Goal: Information Seeking & Learning: Compare options

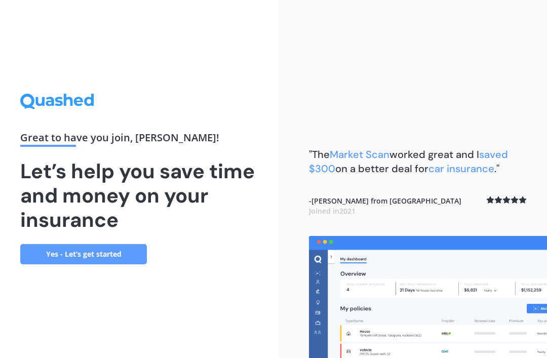
click at [116, 244] on link "Yes - Let’s get started" at bounding box center [83, 254] width 127 height 20
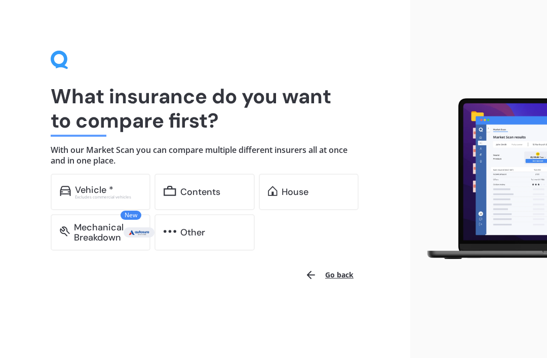
click at [105, 190] on div "Vehicle *" at bounding box center [94, 190] width 38 height 10
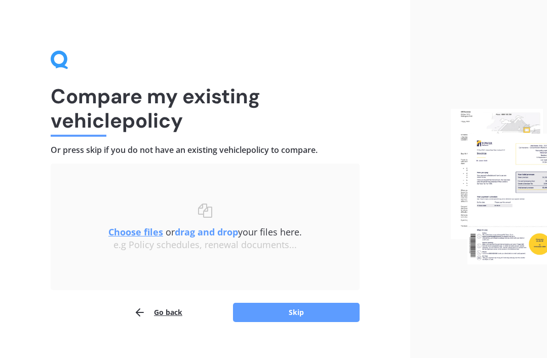
click at [133, 234] on u "Choose files" at bounding box center [135, 232] width 55 height 12
click at [136, 232] on u "Choose files" at bounding box center [135, 232] width 55 height 12
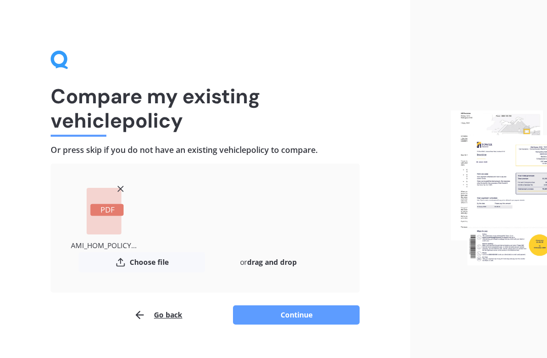
click at [105, 209] on rect at bounding box center [106, 210] width 33 height 12
click at [107, 210] on rect at bounding box center [106, 210] width 33 height 12
click at [133, 260] on button "Choose file" at bounding box center [141, 262] width 127 height 20
click at [106, 200] on rect at bounding box center [104, 211] width 35 height 47
click at [155, 320] on button "Go back" at bounding box center [158, 315] width 49 height 20
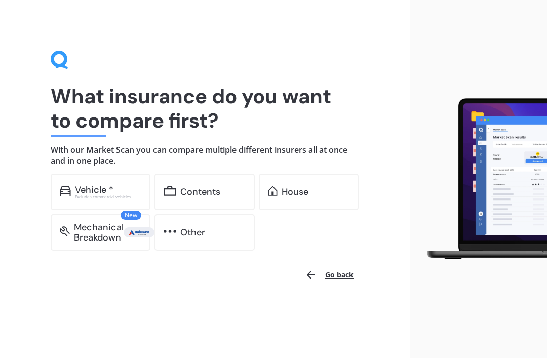
click at [193, 189] on div "Contents" at bounding box center [200, 192] width 40 height 10
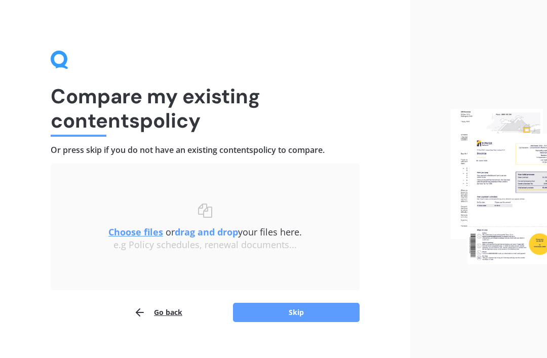
click at [134, 228] on u "Choose files" at bounding box center [135, 232] width 55 height 12
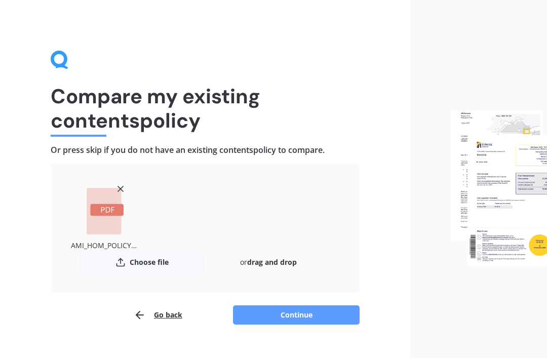
click at [305, 323] on button "Continue" at bounding box center [296, 314] width 127 height 19
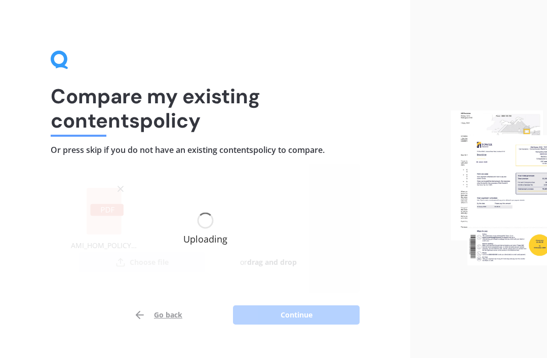
click at [306, 324] on div "Compare my existing contents policy Or press skip if you do not have an existin…" at bounding box center [205, 188] width 410 height 376
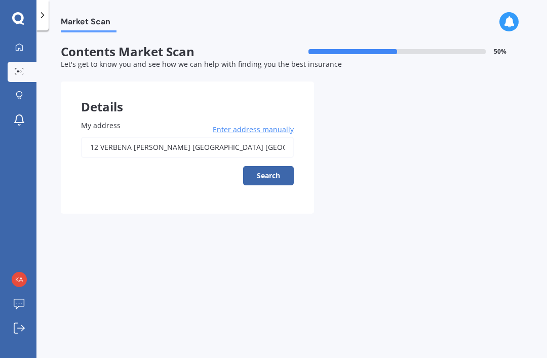
click at [268, 172] on button "Search" at bounding box center [268, 175] width 51 height 19
type input "[STREET_ADDRESS][PERSON_NAME]"
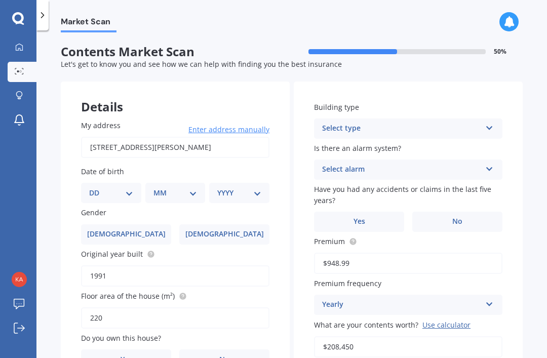
click at [130, 189] on select "DD 01 02 03 04 05 06 07 08 09 10 11 12 13 14 15 16 17 18 19 20 21 22 23 24 25 2…" at bounding box center [111, 192] width 44 height 11
select select "07"
click at [194, 188] on select "MM 01 02 03 04 05 06 07 08 09 10 11 12" at bounding box center [177, 192] width 40 height 11
select select "01"
click at [256, 188] on select "YYYY 2009 2008 2007 2006 2005 2004 2003 2002 2001 2000 1999 1998 1997 1996 1995…" at bounding box center [237, 192] width 40 height 11
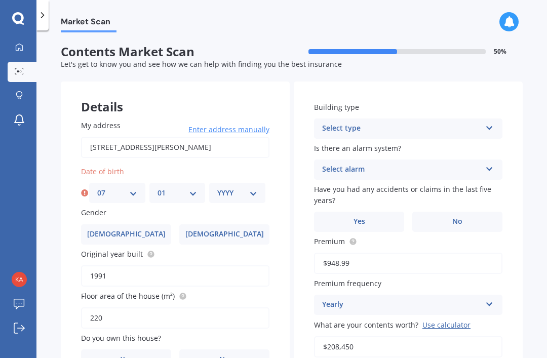
select select "1959"
click at [229, 230] on span "[DEMOGRAPHIC_DATA]" at bounding box center [224, 234] width 78 height 9
click at [0, 0] on input "[DEMOGRAPHIC_DATA]" at bounding box center [0, 0] width 0 height 0
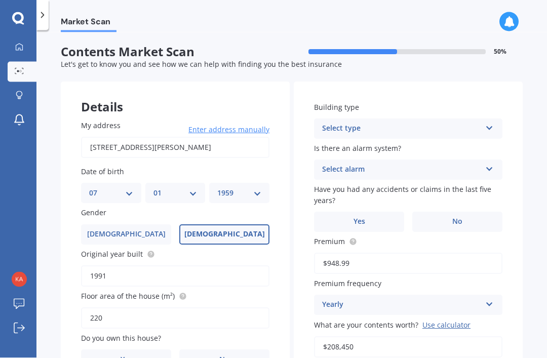
scroll to position [3, 0]
click at [487, 122] on icon at bounding box center [489, 125] width 9 height 7
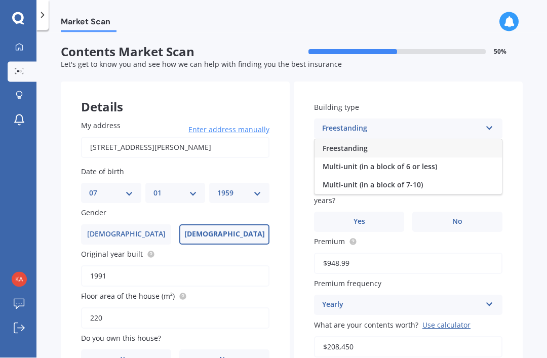
scroll to position [4, 0]
click at [340, 143] on span "Freestanding" at bounding box center [344, 148] width 45 height 10
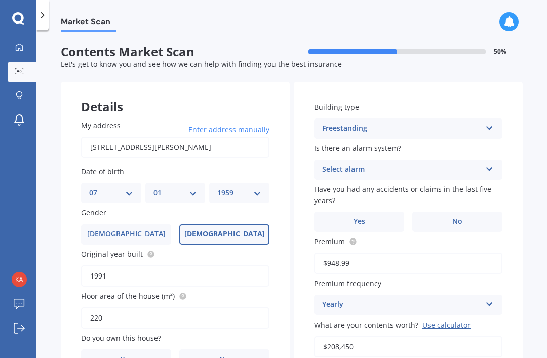
click at [490, 163] on icon at bounding box center [489, 166] width 9 height 7
click at [362, 202] on span "Yes, not monitored" at bounding box center [355, 207] width 67 height 10
click at [457, 217] on span "No" at bounding box center [457, 221] width 10 height 9
click at [0, 0] on input "No" at bounding box center [0, 0] width 0 height 0
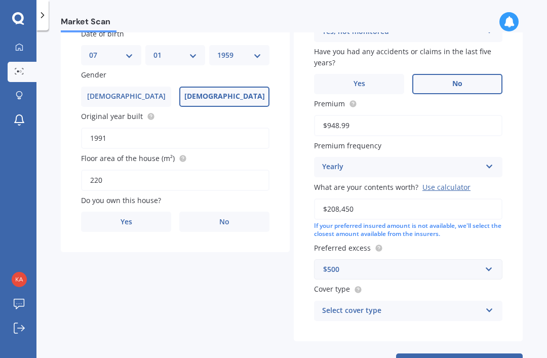
scroll to position [138, 0]
click at [484, 303] on div "Select cover type Premier Contents Advanced Contents Standard Contents Contents…" at bounding box center [408, 311] width 188 height 20
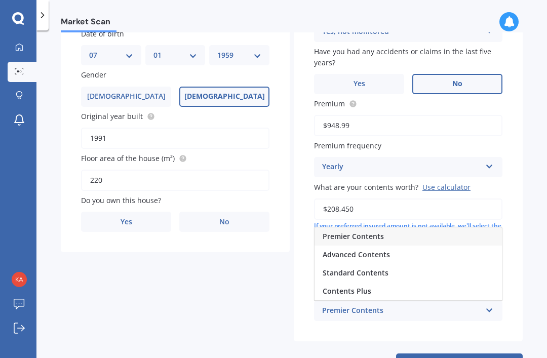
click at [375, 250] on span "Advanced Contents" at bounding box center [355, 255] width 67 height 10
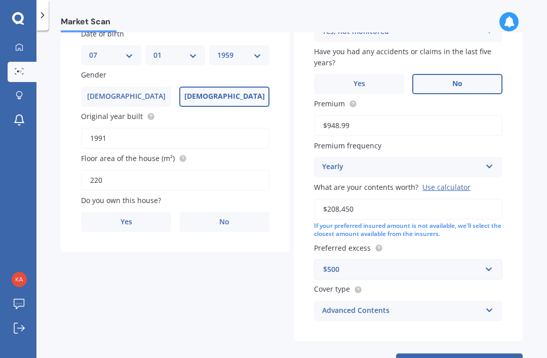
scroll to position [32, 0]
click at [492, 260] on input "text" at bounding box center [404, 269] width 179 height 19
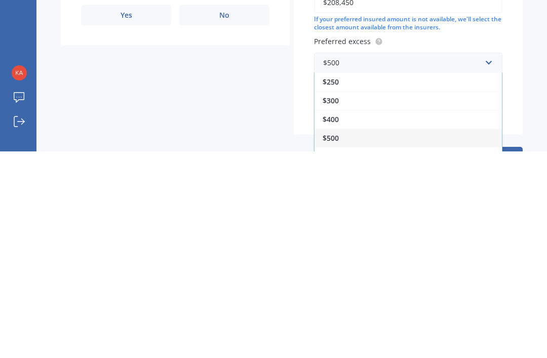
click at [329, 298] on div "$300" at bounding box center [407, 307] width 187 height 19
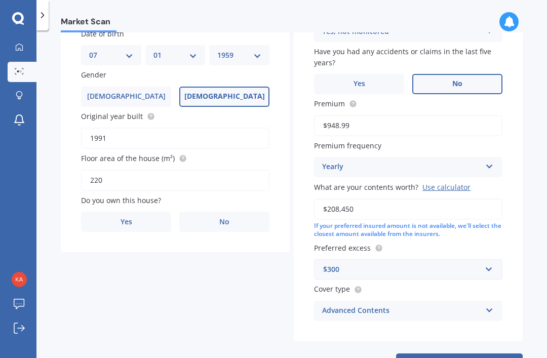
click at [369, 198] on input "$208,450" at bounding box center [408, 208] width 188 height 21
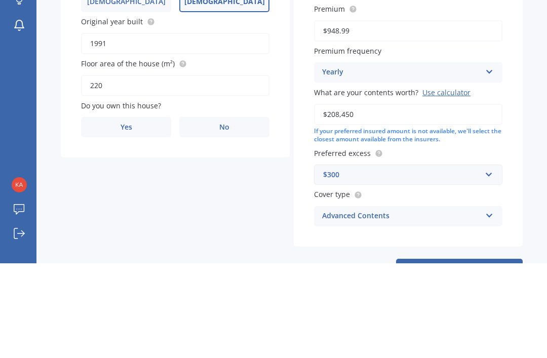
click at [422, 222] on div "If your preferred insured amount is not available, we'll select the closest amo…" at bounding box center [408, 230] width 188 height 17
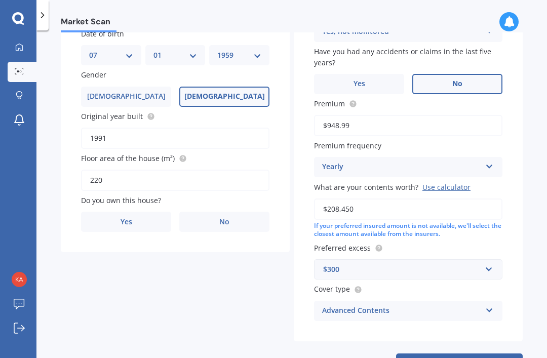
click at [444, 157] on div "Yearly Yearly Six-Monthly Quarterly Monthly Fortnightly Weekly" at bounding box center [408, 167] width 188 height 20
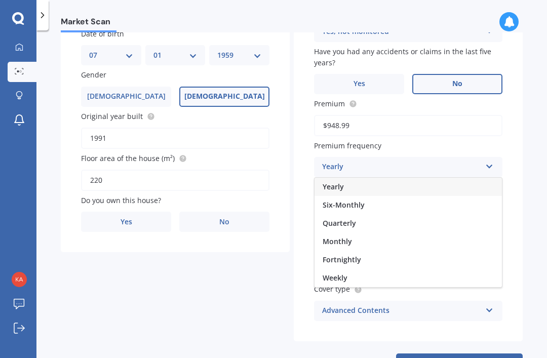
click at [536, 149] on div "Market Scan Contents Market Scan 50 % Let's get to know you and see how we can …" at bounding box center [291, 196] width 510 height 328
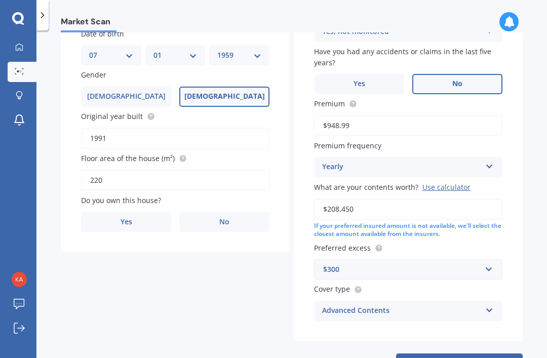
click at [439, 182] on div "Use calculator" at bounding box center [446, 187] width 48 height 10
click at [439, 198] on input "$208,450" at bounding box center [408, 208] width 188 height 21
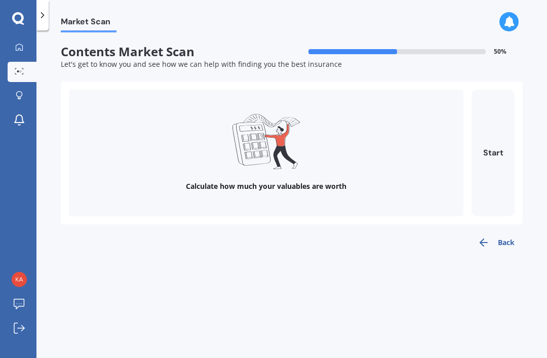
scroll to position [0, 0]
click at [497, 232] on button "Back" at bounding box center [495, 242] width 53 height 20
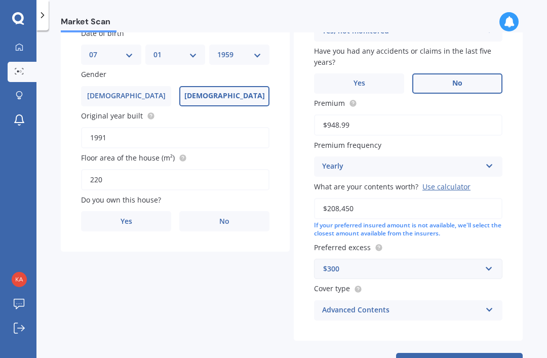
scroll to position [138, 0]
click at [466, 353] on button "Next" at bounding box center [459, 362] width 127 height 19
click at [134, 218] on span "Yes" at bounding box center [134, 222] width 12 height 9
click at [0, 0] on input "Yes" at bounding box center [0, 0] width 0 height 0
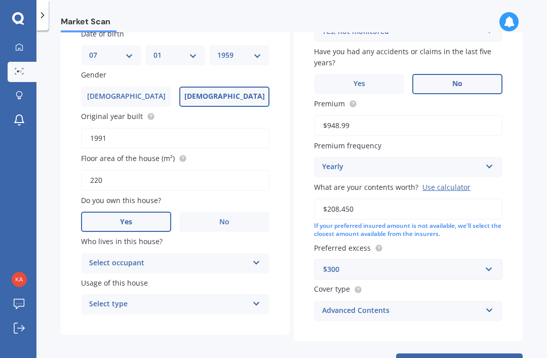
click at [257, 257] on icon at bounding box center [256, 260] width 9 height 7
click at [112, 278] on span "Owner" at bounding box center [101, 283] width 23 height 10
click at [260, 298] on icon at bounding box center [256, 301] width 9 height 7
click at [111, 319] on span "Permanent" at bounding box center [109, 324] width 38 height 10
click at [463, 353] on button "Next" at bounding box center [459, 362] width 127 height 19
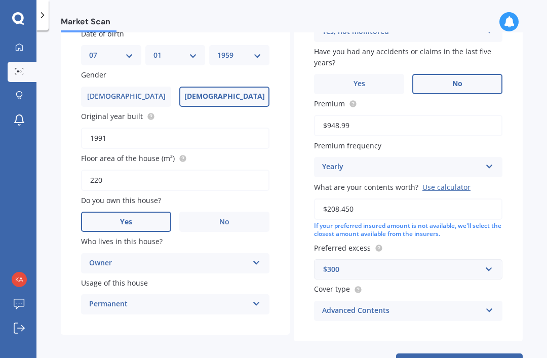
select select "07"
select select "01"
select select "1959"
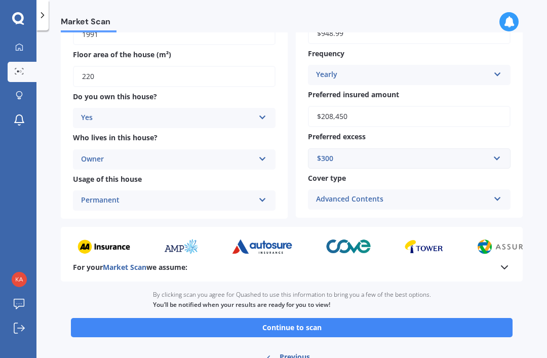
scroll to position [207, 0]
click at [306, 318] on button "Continue to scan" at bounding box center [291, 327] width 441 height 19
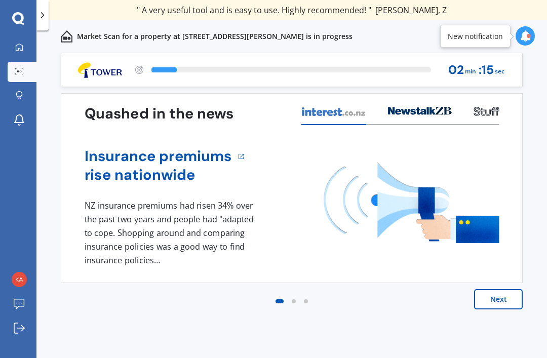
scroll to position [0, 0]
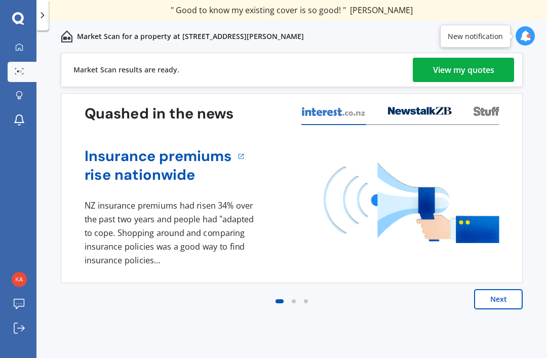
click at [474, 66] on div "View my quotes" at bounding box center [463, 70] width 61 height 24
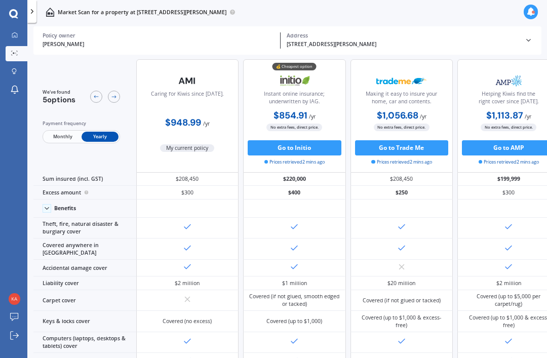
scroll to position [4, 0]
click at [297, 148] on button "Go to Initio" at bounding box center [295, 147] width 94 height 15
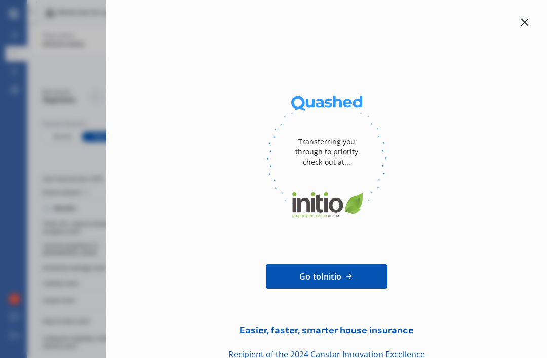
scroll to position [0, 0]
click at [530, 25] on div at bounding box center [524, 22] width 12 height 12
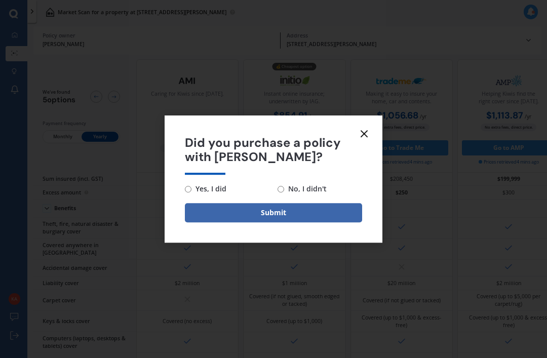
click at [281, 191] on input "No, I didn't" at bounding box center [280, 189] width 7 height 7
radio input "true"
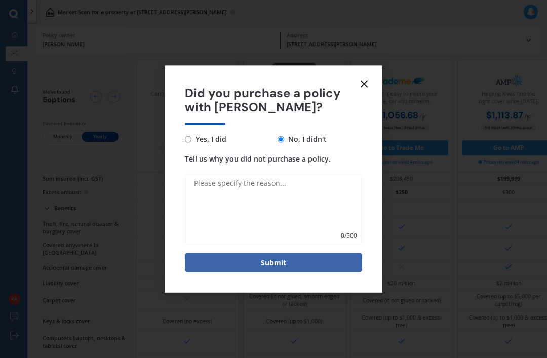
click at [217, 188] on textarea "Tell us why you did not purchase a policy." at bounding box center [273, 209] width 177 height 71
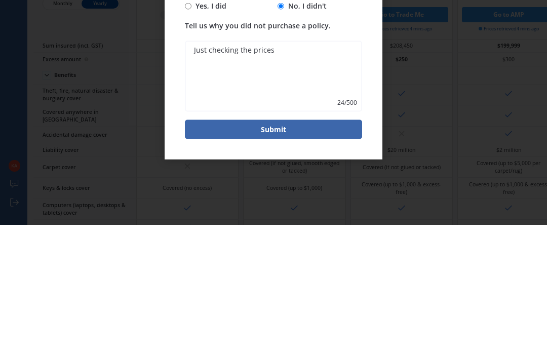
type textarea "Just checking the prices"
click at [290, 253] on button "Submit" at bounding box center [273, 262] width 177 height 19
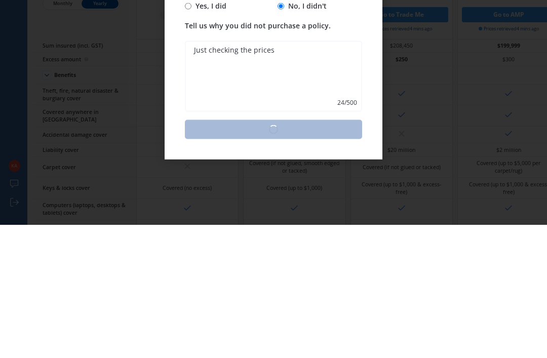
scroll to position [32, 0]
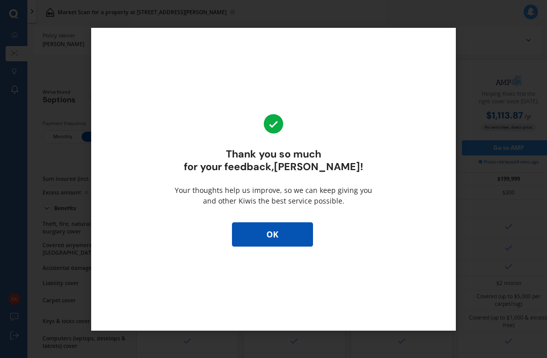
click at [285, 239] on button "OK" at bounding box center [272, 234] width 81 height 24
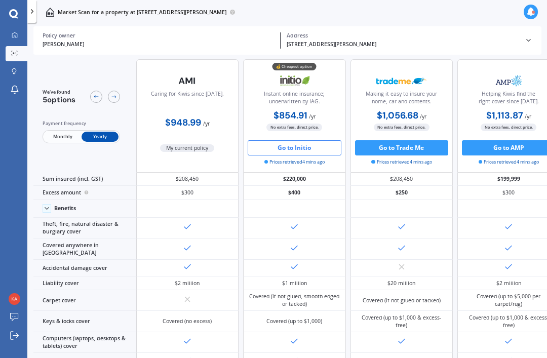
scroll to position [0, 0]
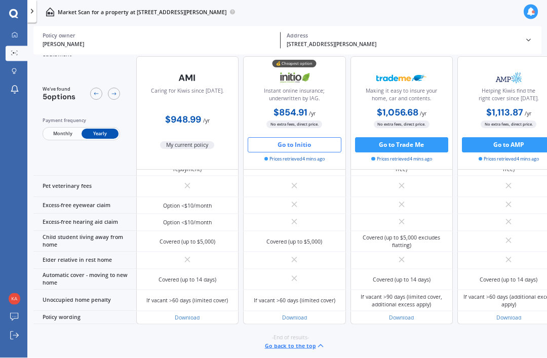
scroll to position [32, 0]
click at [295, 316] on link "Download" at bounding box center [294, 317] width 25 height 7
click at [294, 349] on button "Go back to the top" at bounding box center [295, 345] width 60 height 9
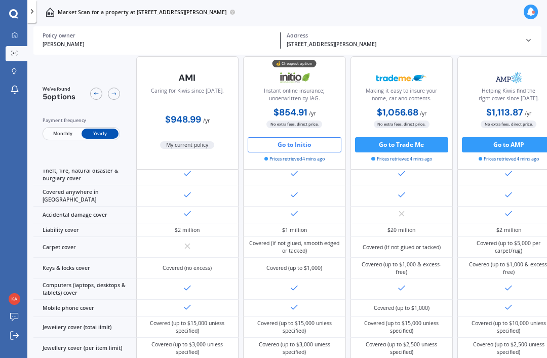
scroll to position [0, 0]
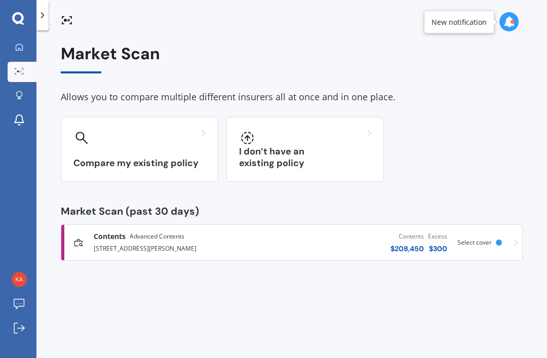
click at [84, 140] on icon at bounding box center [81, 138] width 12 height 12
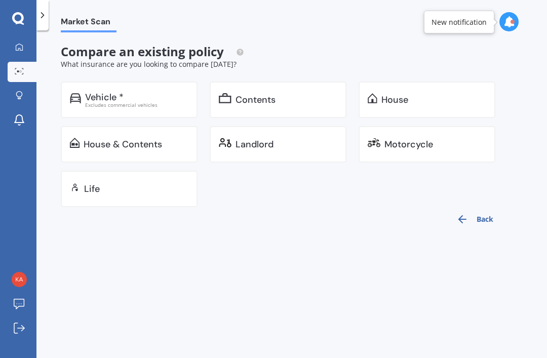
click at [283, 102] on div "Contents" at bounding box center [286, 100] width 102 height 10
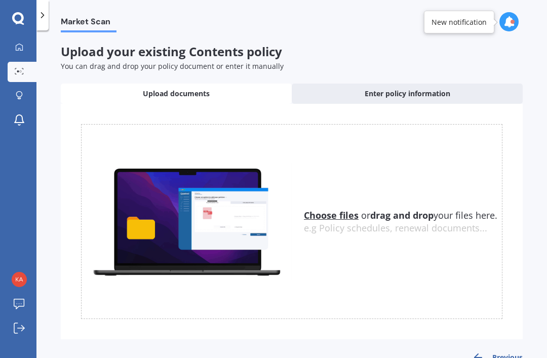
click at [409, 89] on span "Enter policy information" at bounding box center [407, 94] width 86 height 10
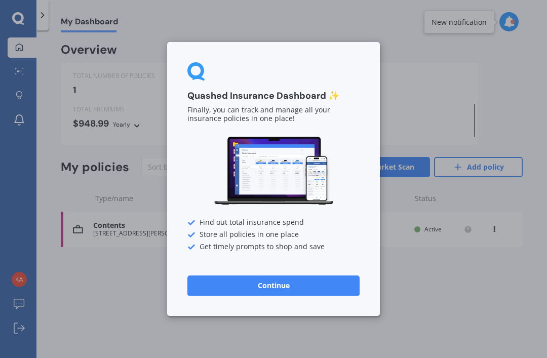
click at [268, 284] on button "Continue" at bounding box center [273, 285] width 172 height 20
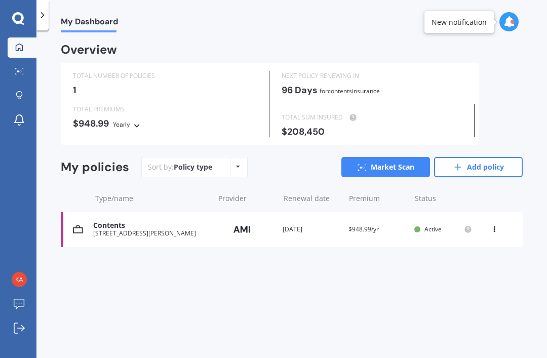
click at [235, 167] on div "Policy type Alphabetical Date added Renewing next" at bounding box center [238, 167] width 16 height 18
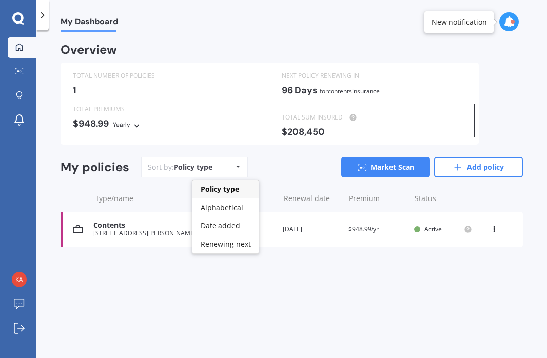
click at [233, 166] on div "Policy type Alphabetical Date added Renewing next" at bounding box center [238, 167] width 16 height 18
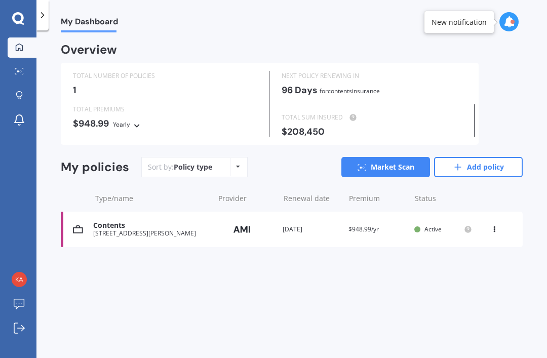
click at [465, 163] on link "Add policy" at bounding box center [478, 167] width 89 height 20
click at [239, 160] on div "Policy type Alphabetical Date added Renewing next" at bounding box center [238, 167] width 16 height 18
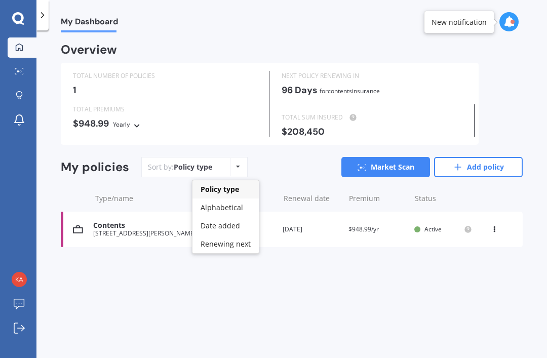
click at [226, 202] on span "Alphabetical" at bounding box center [221, 207] width 43 height 10
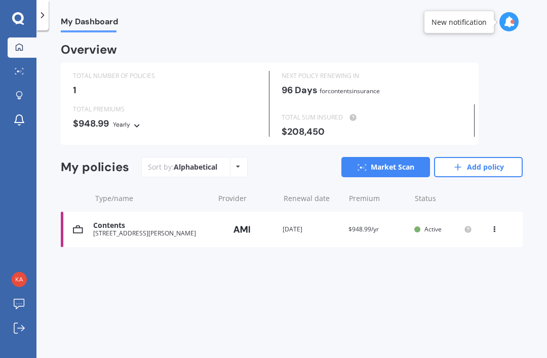
click at [238, 165] on icon at bounding box center [238, 166] width 4 height 6
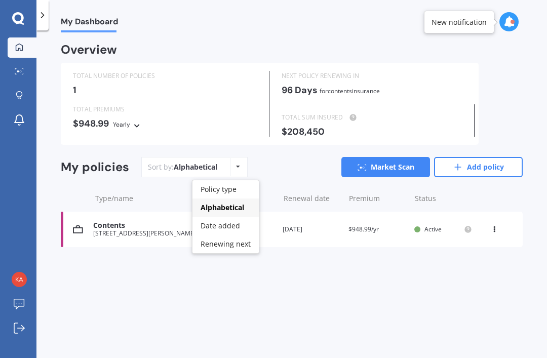
click at [309, 317] on div "My Dashboard Overview TOTAL NUMBER OF POLICIES 1 NEXT POLICY RENEWING [DATE] fo…" at bounding box center [291, 196] width 510 height 328
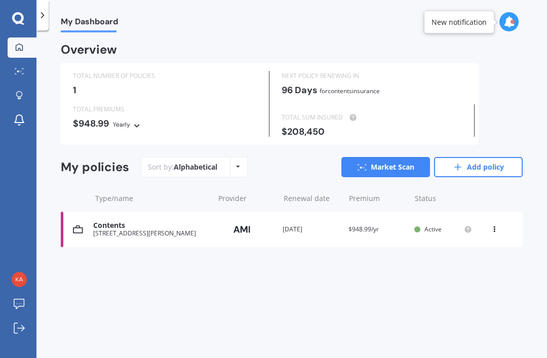
click at [109, 230] on div "[STREET_ADDRESS][PERSON_NAME]" at bounding box center [150, 233] width 115 height 7
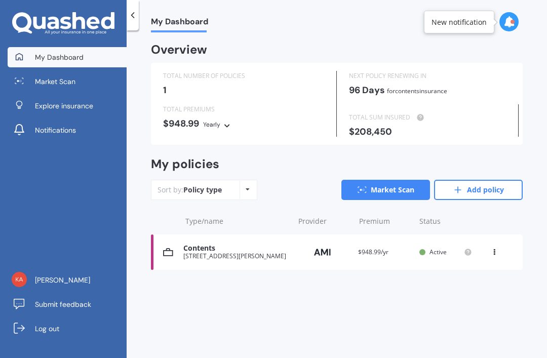
click at [480, 182] on link "Add policy" at bounding box center [478, 190] width 89 height 20
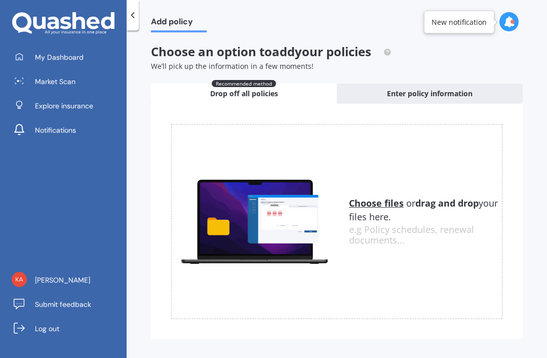
click at [375, 199] on u "Choose files" at bounding box center [376, 203] width 55 height 12
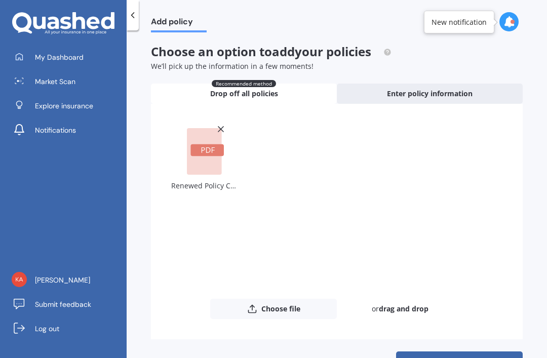
click at [208, 145] on rect at bounding box center [206, 150] width 33 height 12
click at [222, 182] on div "Renewed Policy Correspondence - B0010046679.pdf" at bounding box center [205, 186] width 68 height 14
click at [216, 184] on div "Renewed Policy Correspondence - B0010046679.pdf" at bounding box center [205, 186] width 68 height 14
click at [471, 351] on button "Upload" at bounding box center [459, 360] width 127 height 19
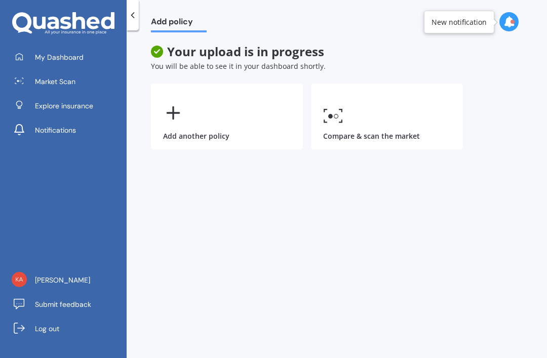
click at [39, 52] on span "My Dashboard" at bounding box center [59, 57] width 49 height 10
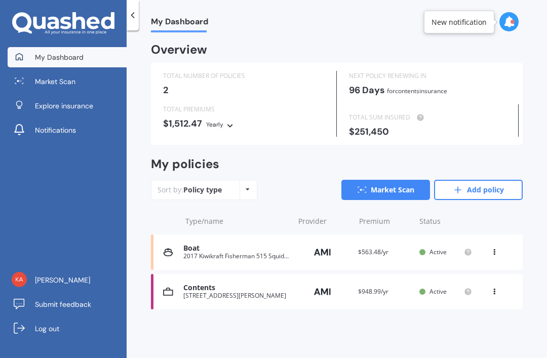
click at [37, 101] on span "Explore insurance" at bounding box center [64, 106] width 58 height 10
click at [482, 189] on link "Add policy" at bounding box center [478, 190] width 89 height 20
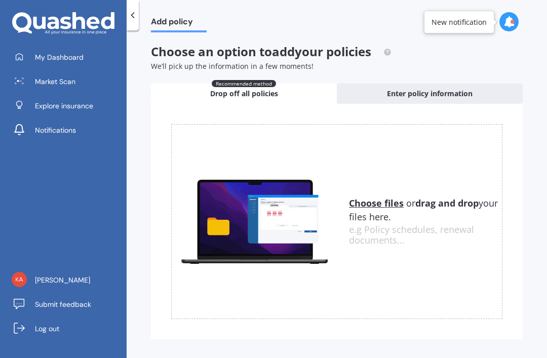
click at [376, 202] on u "Choose files" at bounding box center [376, 203] width 55 height 12
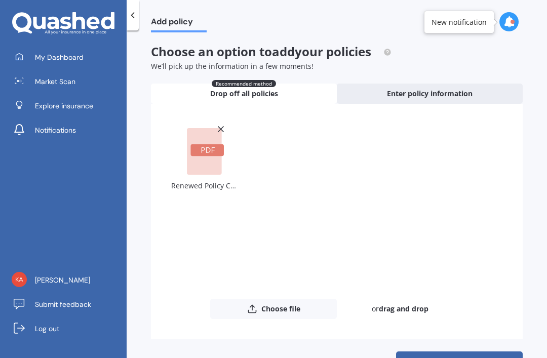
scroll to position [32, 0]
click at [475, 351] on button "Upload" at bounding box center [459, 360] width 127 height 19
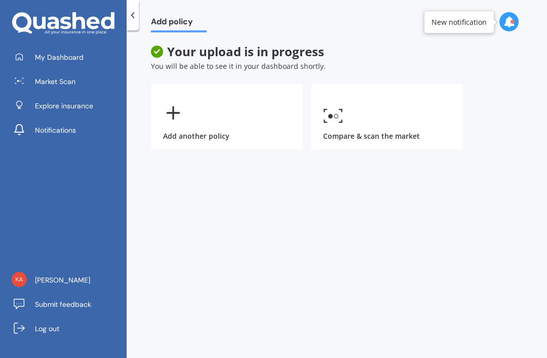
scroll to position [0, 0]
click at [180, 115] on icon at bounding box center [173, 113] width 20 height 20
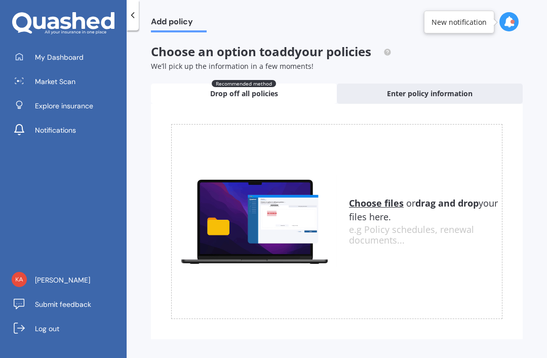
click at [443, 89] on span "Enter policy information" at bounding box center [430, 94] width 86 height 10
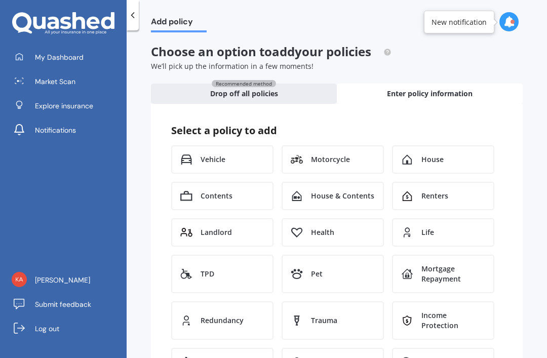
click at [436, 159] on span "House" at bounding box center [432, 159] width 22 height 10
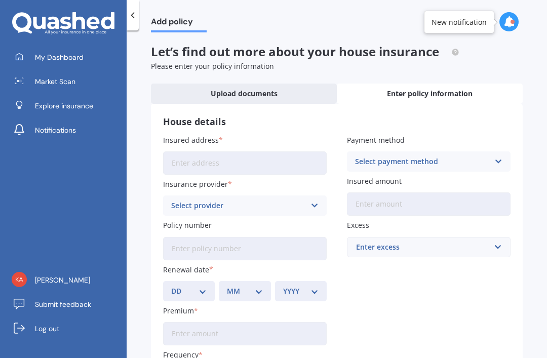
click at [138, 21] on div at bounding box center [133, 15] width 12 height 30
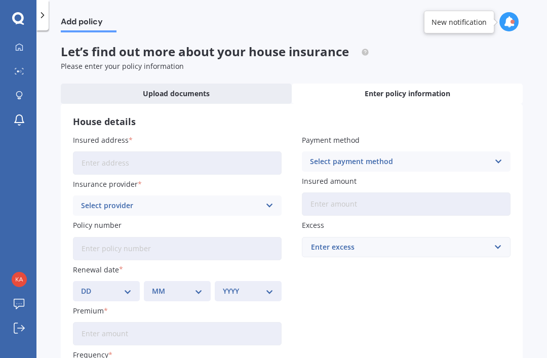
click at [46, 19] on icon at bounding box center [42, 15] width 10 height 10
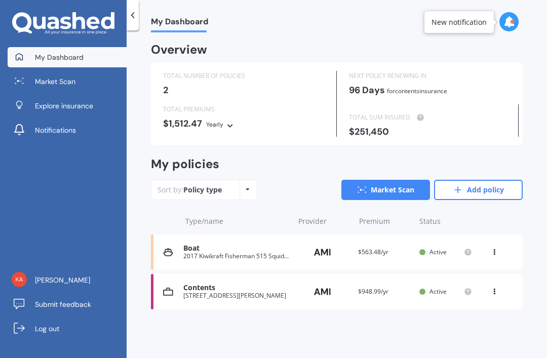
click at [484, 189] on link "Add policy" at bounding box center [478, 190] width 89 height 20
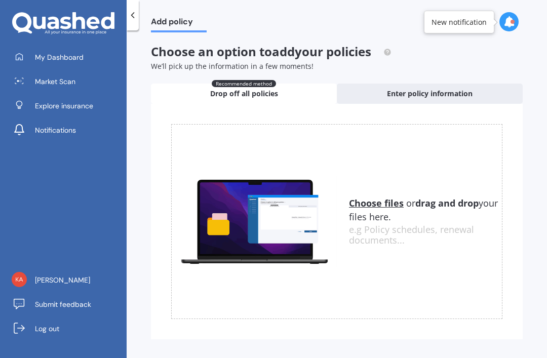
click at [60, 56] on span "My Dashboard" at bounding box center [59, 57] width 49 height 10
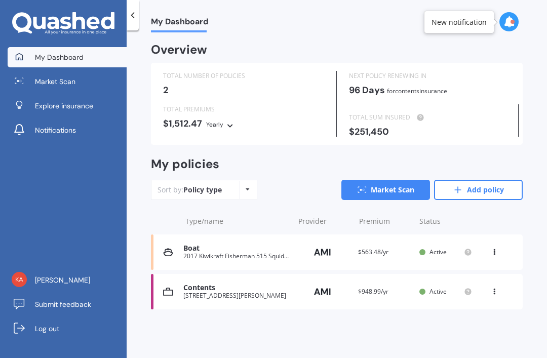
click at [487, 187] on link "Add policy" at bounding box center [478, 190] width 89 height 20
click at [483, 180] on link "Add policy" at bounding box center [478, 190] width 89 height 20
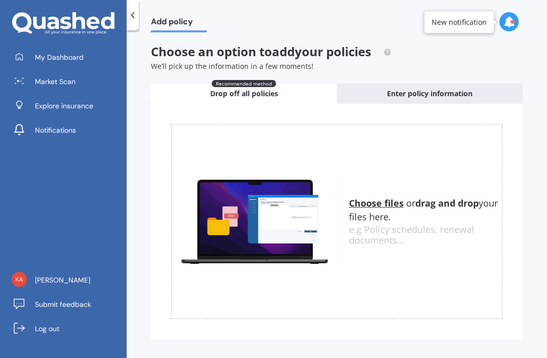
click at [373, 197] on u "Choose files" at bounding box center [376, 203] width 55 height 12
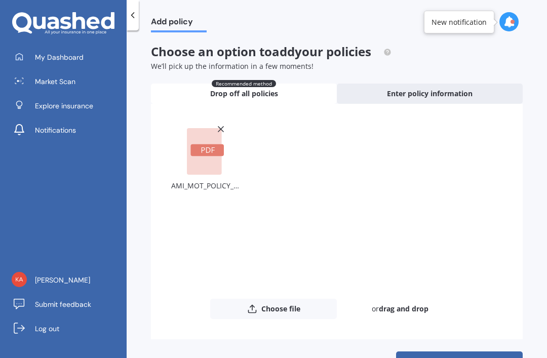
click at [470, 351] on button "Upload" at bounding box center [459, 360] width 127 height 19
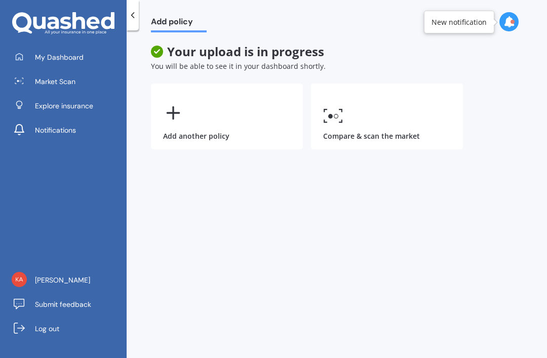
click at [172, 113] on line at bounding box center [173, 113] width 12 height 0
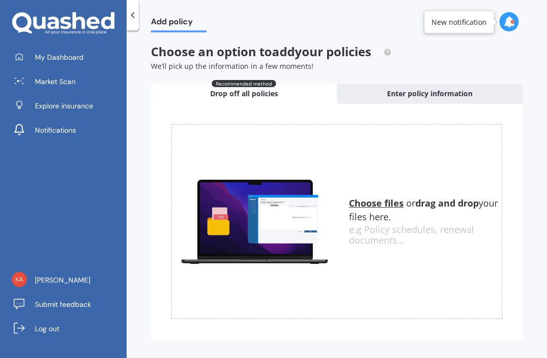
click at [374, 197] on u "Choose files" at bounding box center [376, 203] width 55 height 12
click at [376, 197] on u "Choose files" at bounding box center [376, 203] width 55 height 12
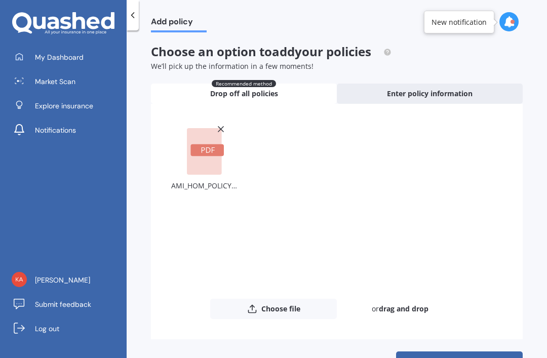
click at [472, 351] on button "Upload" at bounding box center [459, 360] width 127 height 19
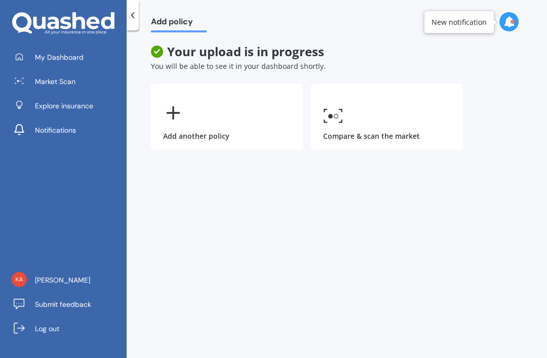
click at [45, 52] on span "My Dashboard" at bounding box center [59, 57] width 49 height 10
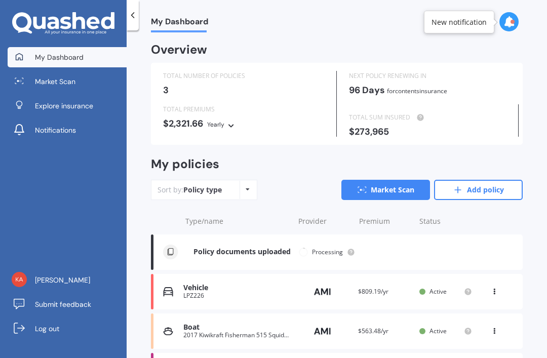
scroll to position [32, 0]
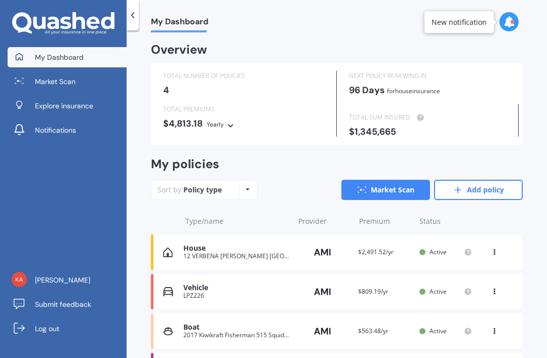
click at [202, 244] on div "House" at bounding box center [236, 248] width 106 height 9
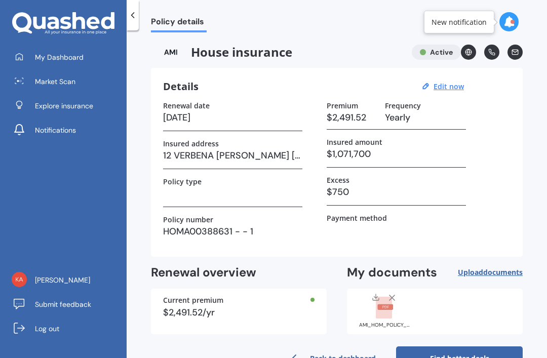
scroll to position [32, 0]
click at [477, 346] on link "Find better deals" at bounding box center [459, 358] width 127 height 24
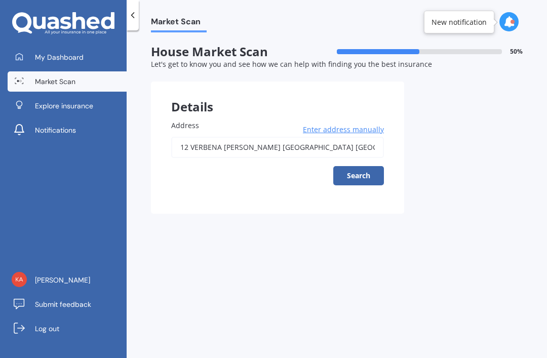
click at [360, 166] on button "Search" at bounding box center [358, 175] width 51 height 19
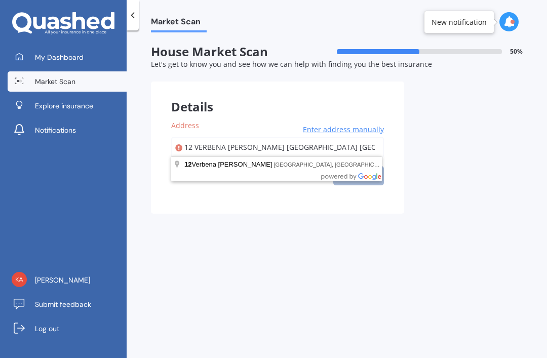
click at [313, 137] on input "12 VERBENA [PERSON_NAME] [GEOGRAPHIC_DATA] [GEOGRAPHIC_DATA] 3116" at bounding box center [277, 147] width 213 height 21
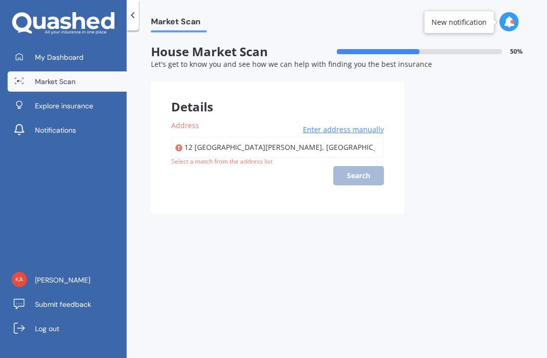
type input "[STREET_ADDRESS][PERSON_NAME]"
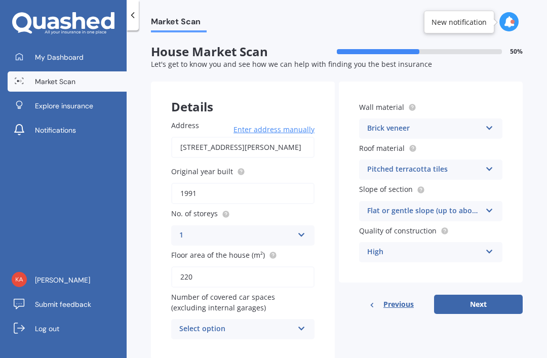
click at [487, 295] on button "Next" at bounding box center [478, 304] width 89 height 19
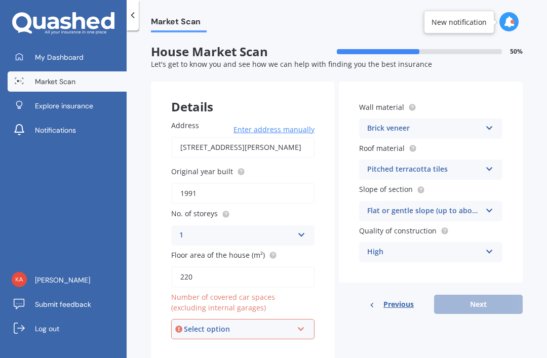
click at [297, 319] on div "Select option 0 1 2 3 4 5+" at bounding box center [242, 329] width 143 height 20
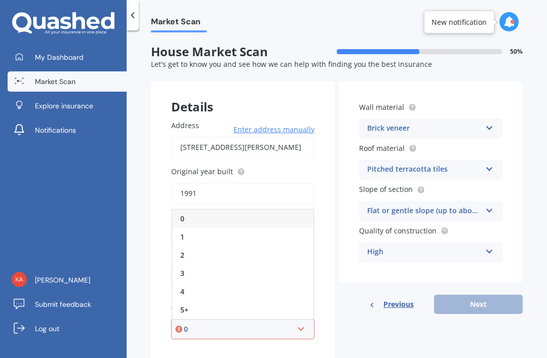
click at [379, 311] on div "Details Address 12 Verbena Glen, Mount Maunganui 3116 Enter address manually Se…" at bounding box center [337, 220] width 372 height 278
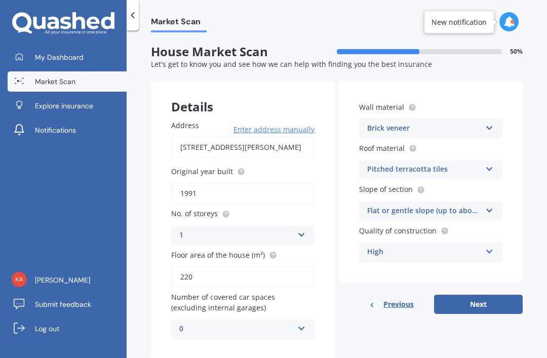
click at [494, 295] on button "Next" at bounding box center [478, 304] width 89 height 19
select select "07"
select select "01"
select select "1959"
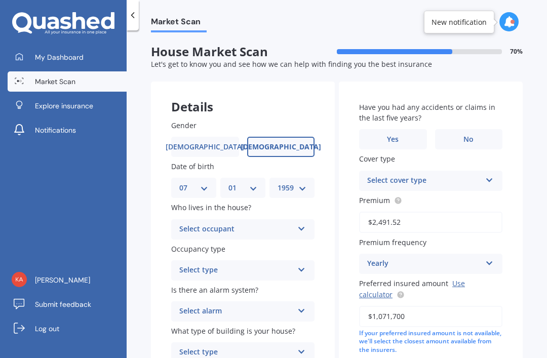
click at [303, 264] on icon at bounding box center [301, 267] width 9 height 7
click at [206, 285] on span "Permanent" at bounding box center [199, 290] width 38 height 10
click at [304, 305] on icon at bounding box center [301, 308] width 9 height 7
click at [230, 344] on span "Yes, not monitored" at bounding box center [213, 349] width 67 height 10
click at [303, 346] on icon at bounding box center [301, 349] width 9 height 7
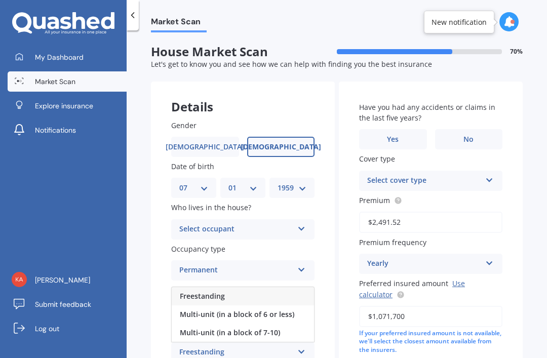
click at [208, 291] on span "Freestanding" at bounding box center [202, 296] width 45 height 10
click at [468, 135] on span "No" at bounding box center [468, 139] width 10 height 9
click at [0, 0] on input "No" at bounding box center [0, 0] width 0 height 0
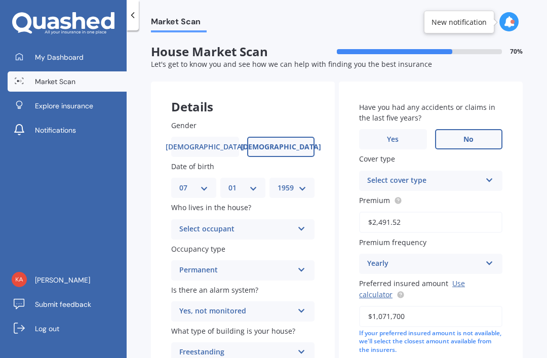
click at [493, 175] on icon at bounding box center [489, 178] width 9 height 7
click at [402, 195] on span "Premier House" at bounding box center [393, 200] width 52 height 10
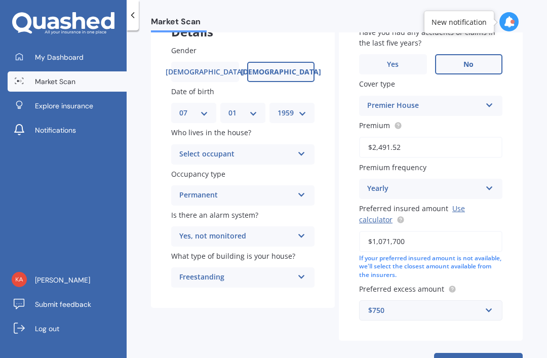
scroll to position [74, 0]
click at [490, 301] on input "text" at bounding box center [427, 310] width 134 height 19
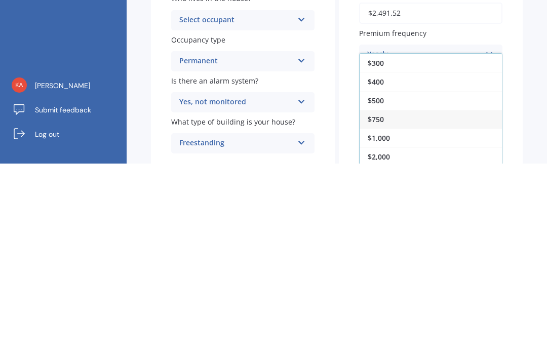
scroll to position [13, 0]
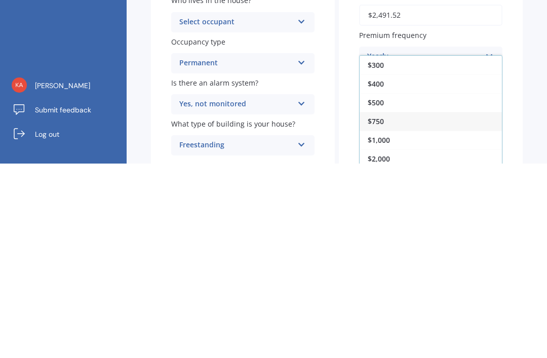
click at [380, 273] on span "$400" at bounding box center [375, 278] width 16 height 10
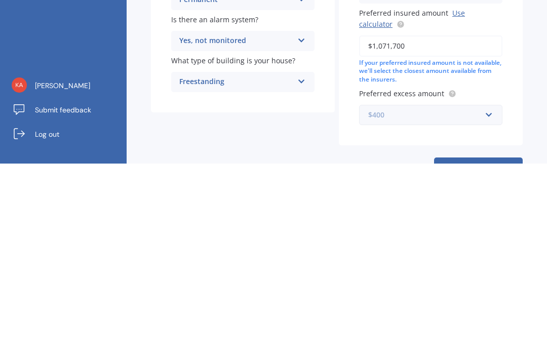
scroll to position [74, 0]
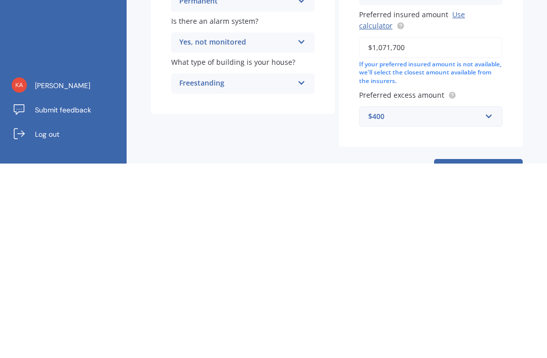
click at [479, 353] on button "Next" at bounding box center [478, 362] width 89 height 19
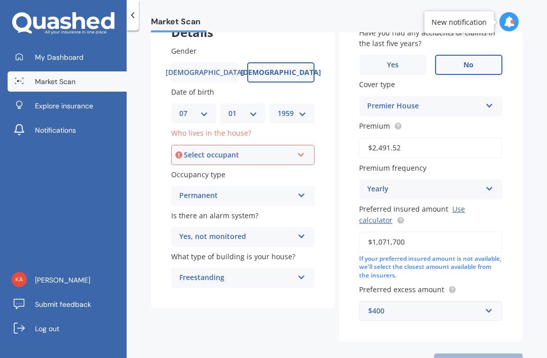
click at [298, 149] on icon at bounding box center [301, 152] width 9 height 7
click at [190, 169] on span "Owner" at bounding box center [191, 174] width 23 height 10
click at [488, 353] on button "Next" at bounding box center [478, 362] width 89 height 19
select select "07"
select select "01"
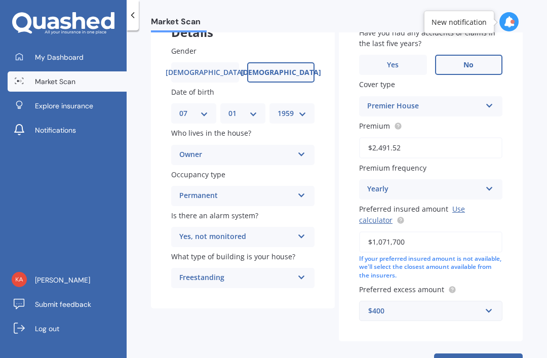
select select "1959"
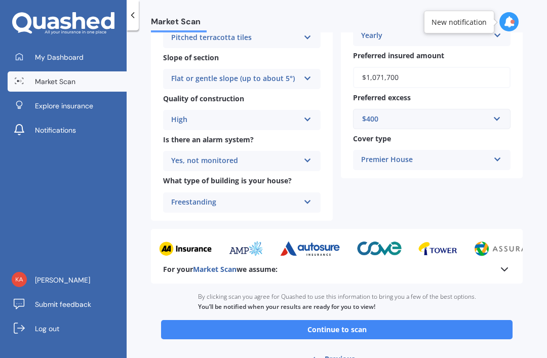
scroll to position [328, 0]
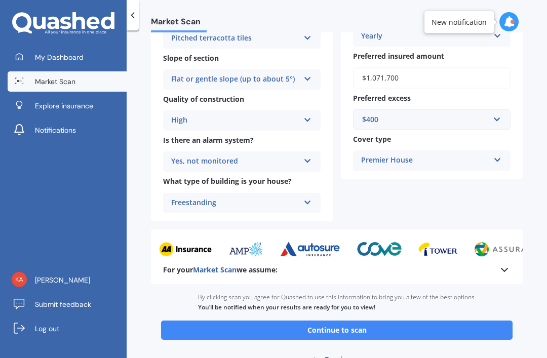
click at [335, 320] on button "Continue to scan" at bounding box center [336, 329] width 351 height 19
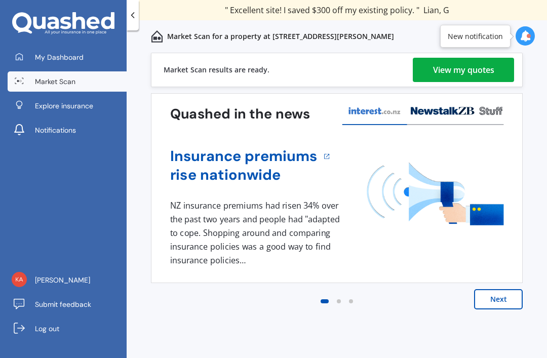
click at [436, 77] on div "View my quotes" at bounding box center [463, 70] width 61 height 24
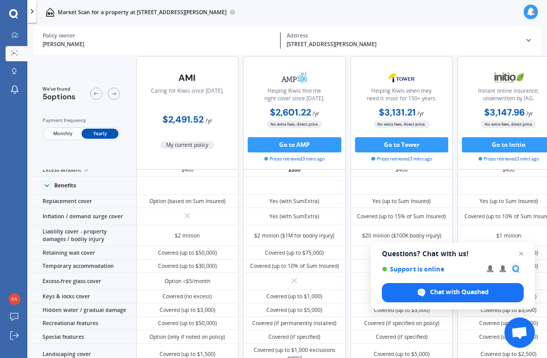
scroll to position [32, 0]
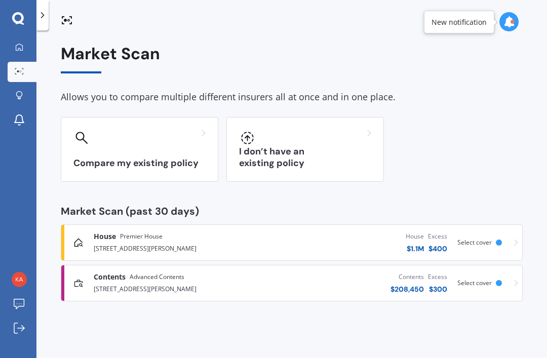
click at [15, 46] on icon at bounding box center [19, 47] width 8 height 8
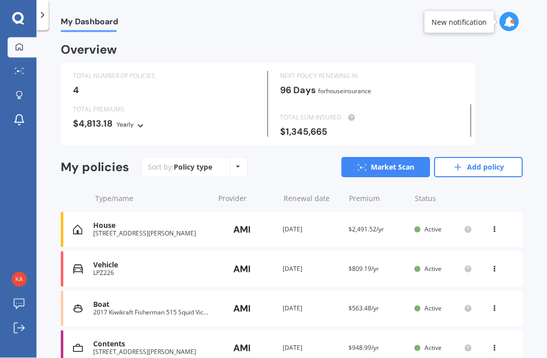
scroll to position [32, 0]
click at [81, 264] on img at bounding box center [78, 269] width 10 height 10
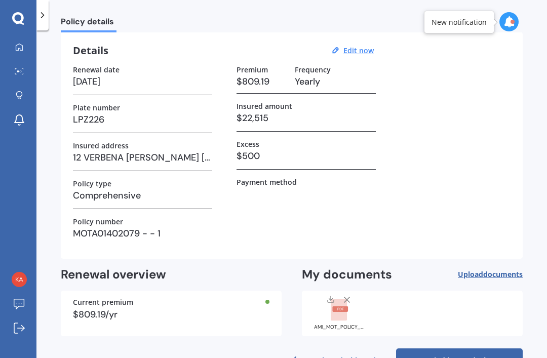
scroll to position [35, 0]
click at [462, 349] on link "Find better deals" at bounding box center [459, 361] width 127 height 24
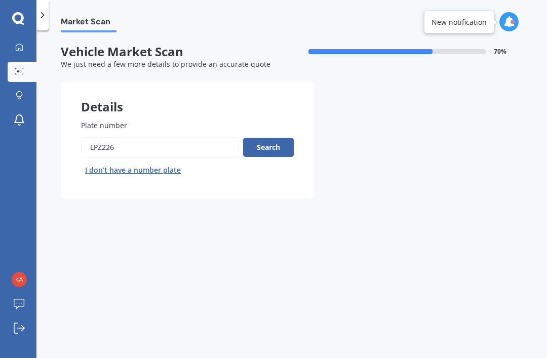
click at [275, 138] on button "Search" at bounding box center [268, 147] width 51 height 19
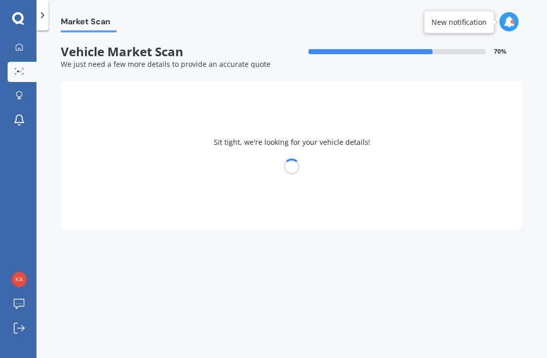
select select "KIA"
select select "SPORTAGE"
select select "07"
select select "01"
select select "1959"
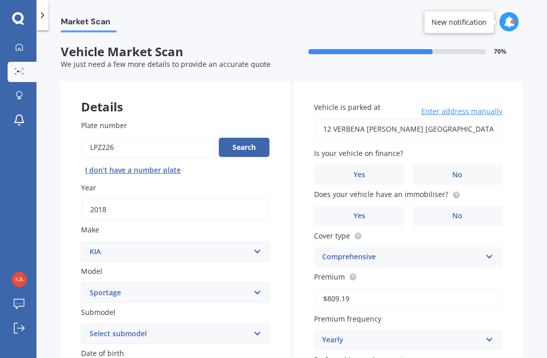
click at [261, 323] on select "Select submodel (All other) 2.0 4WD Petrol 2.0 EX Diesel 2.0 LX Diesel 2.4 EX A…" at bounding box center [175, 333] width 188 height 20
click at [258, 323] on select "Select submodel (All other) 2.0 4WD Petrol 2.0 EX Diesel 2.0 LX Diesel 2.4 EX A…" at bounding box center [175, 333] width 188 height 20
select select "2.0 EX DIESEL"
click at [472, 165] on label "No" at bounding box center [457, 175] width 90 height 20
click at [0, 0] on input "No" at bounding box center [0, 0] width 0 height 0
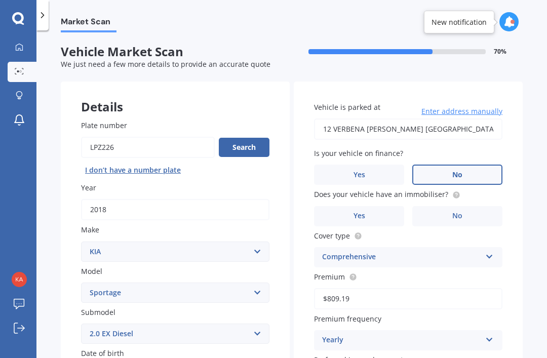
click at [453, 191] on circle at bounding box center [456, 194] width 7 height 7
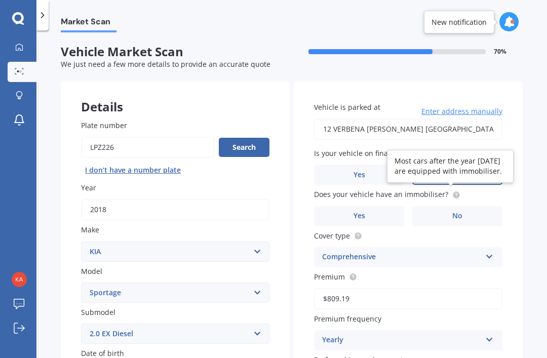
click at [374, 206] on label "Yes" at bounding box center [359, 216] width 90 height 20
click at [0, 0] on input "Yes" at bounding box center [0, 0] width 0 height 0
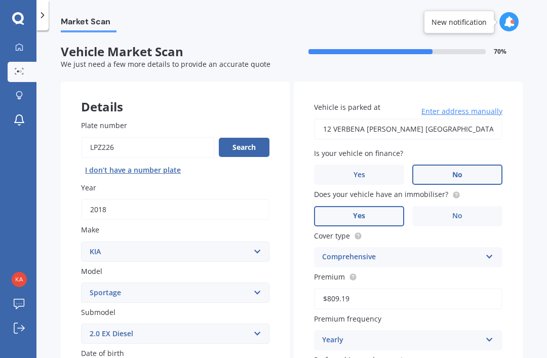
click at [8, 197] on div "My Dashboard Market Scan Explore insurance Notifications Kathleen Woods Submit …" at bounding box center [18, 197] width 36 height 320
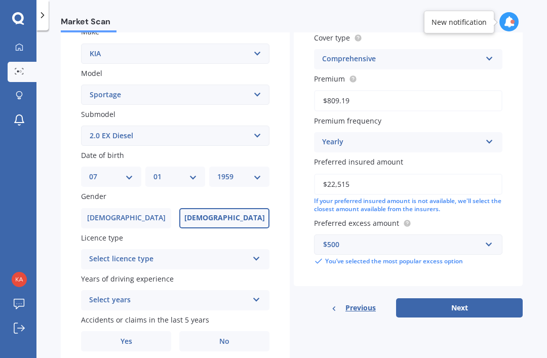
scroll to position [197, 0]
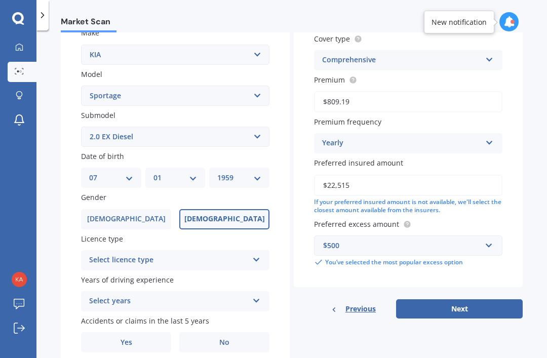
click at [255, 254] on icon at bounding box center [256, 257] width 9 height 7
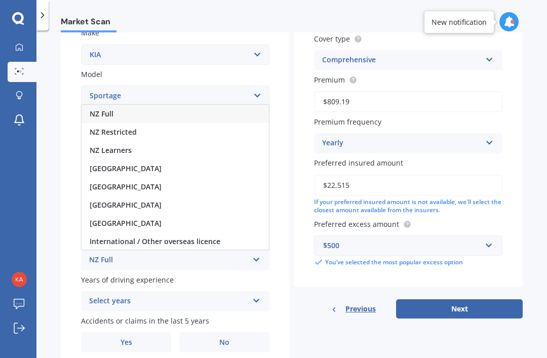
click at [104, 105] on div "NZ Full" at bounding box center [174, 114] width 187 height 18
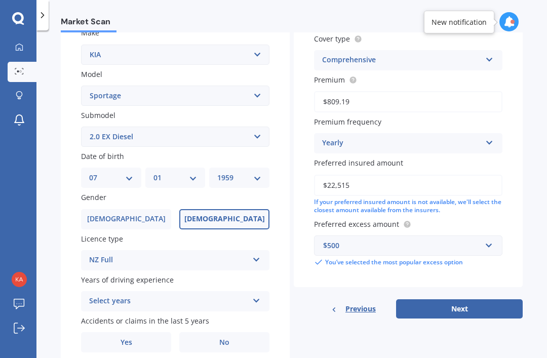
click at [259, 295] on icon at bounding box center [256, 298] width 9 height 7
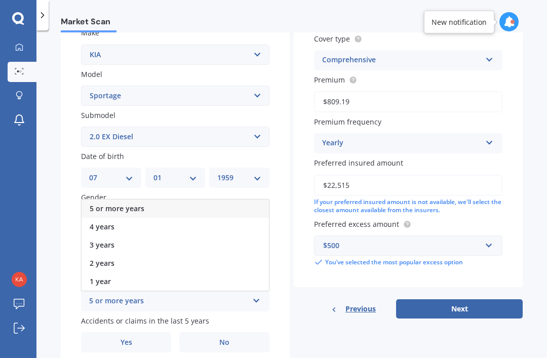
click at [142, 203] on span "5 or more years" at bounding box center [117, 208] width 55 height 10
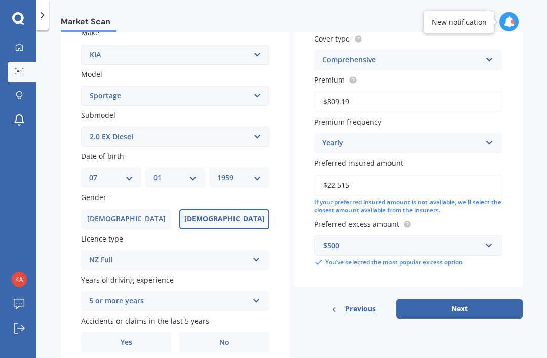
click at [225, 338] on span "No" at bounding box center [224, 342] width 10 height 9
click at [0, 0] on input "No" at bounding box center [0, 0] width 0 height 0
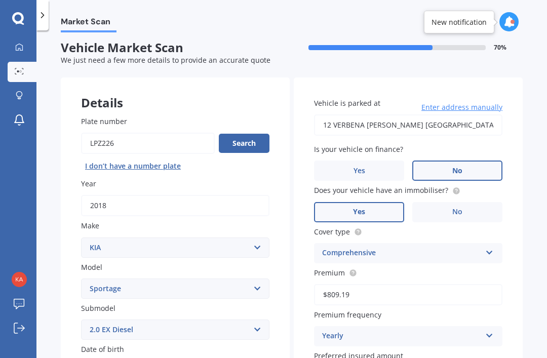
scroll to position [3, 0]
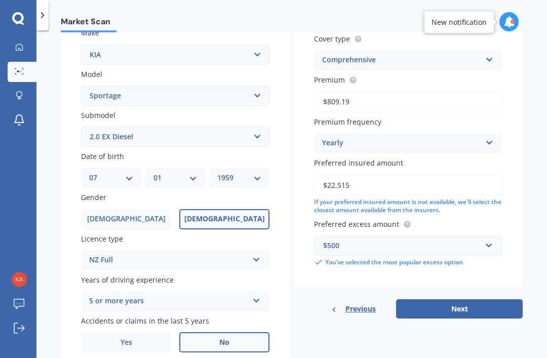
click at [462, 299] on button "Next" at bounding box center [459, 308] width 127 height 19
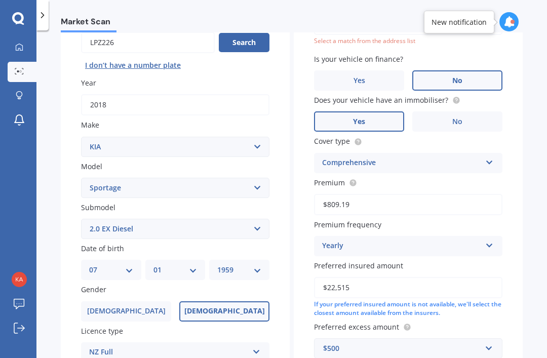
scroll to position [68, 0]
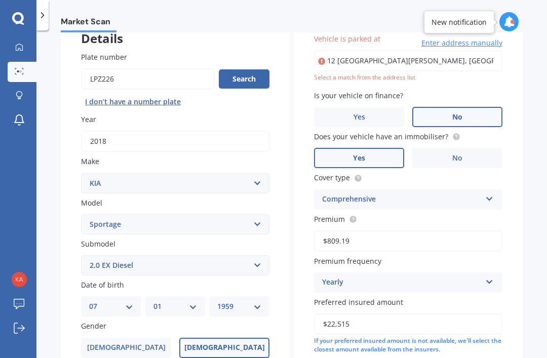
type input "[STREET_ADDRESS][PERSON_NAME]"
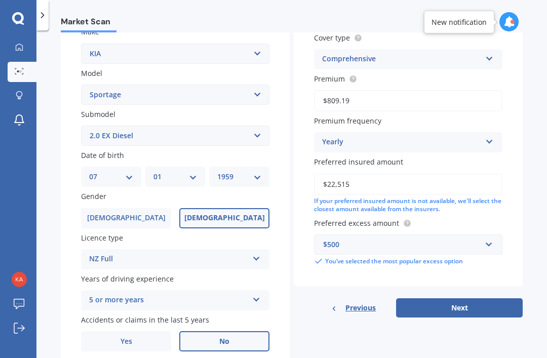
scroll to position [197, 0]
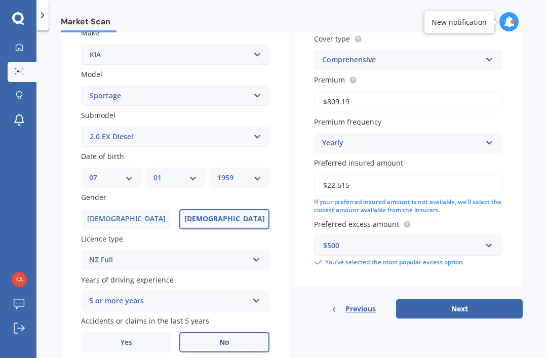
click at [463, 299] on button "Next" at bounding box center [459, 308] width 127 height 19
select select "07"
select select "01"
select select "1959"
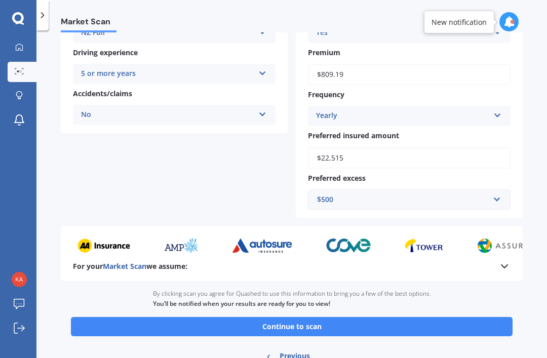
scroll to position [207, 0]
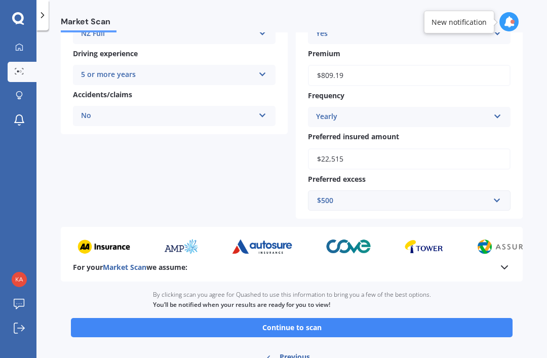
click at [321, 318] on button "Continue to scan" at bounding box center [291, 327] width 441 height 19
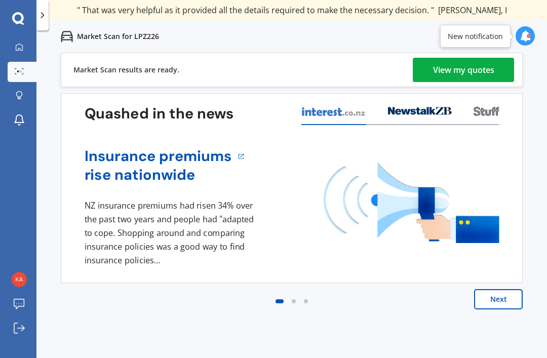
click at [467, 70] on div "View my quotes" at bounding box center [463, 70] width 61 height 24
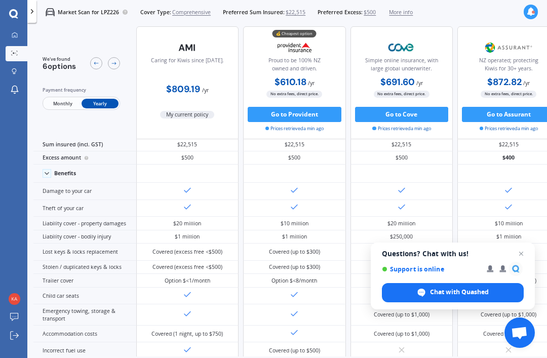
click at [413, 11] on span "More info" at bounding box center [401, 13] width 24 height 8
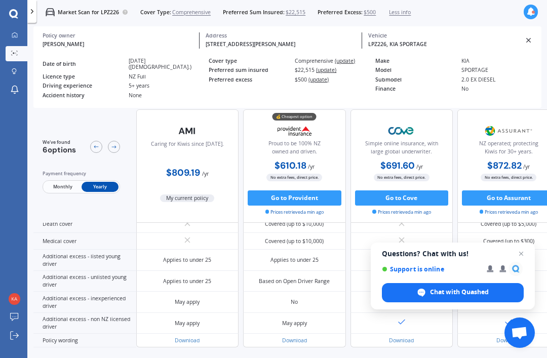
scroll to position [627, 0]
click at [13, 35] on icon at bounding box center [15, 35] width 6 height 6
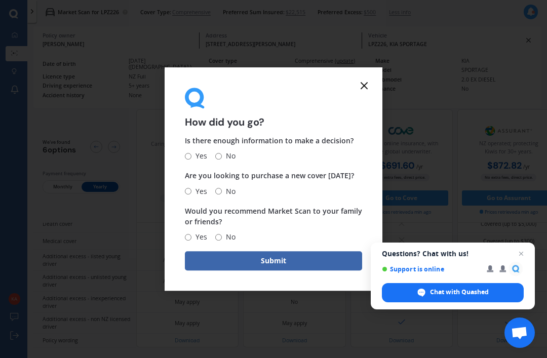
click at [218, 153] on input "No" at bounding box center [218, 156] width 7 height 7
radio input "true"
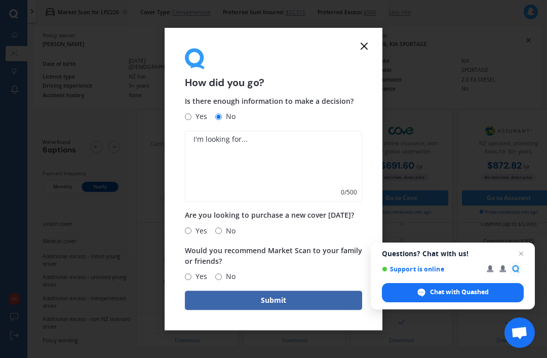
click at [190, 116] on input "Yes" at bounding box center [188, 116] width 7 height 7
radio input "true"
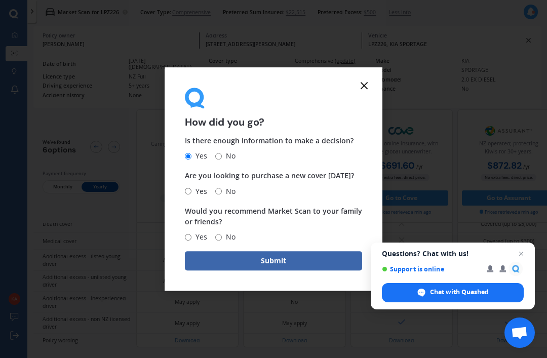
click at [222, 190] on input "No" at bounding box center [218, 191] width 7 height 7
radio input "true"
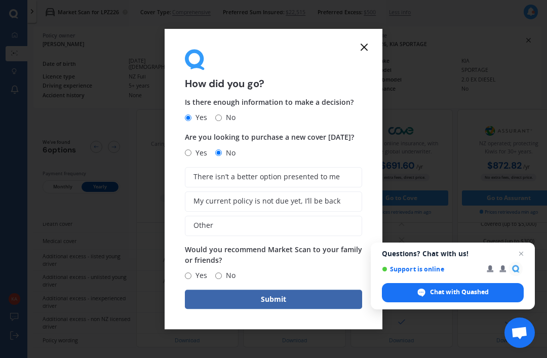
click at [294, 200] on span "My current policy is not due yet, I’ll be back" at bounding box center [266, 201] width 147 height 9
click at [0, 0] on input "My current policy is not due yet, I’ll be back" at bounding box center [0, 0] width 0 height 0
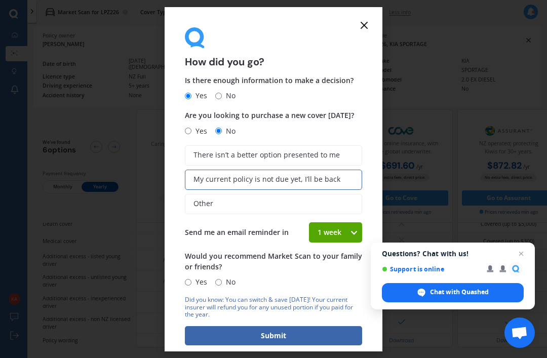
click at [190, 279] on input "Yes" at bounding box center [188, 282] width 7 height 7
radio input "true"
click at [273, 330] on button "Submit" at bounding box center [273, 335] width 177 height 19
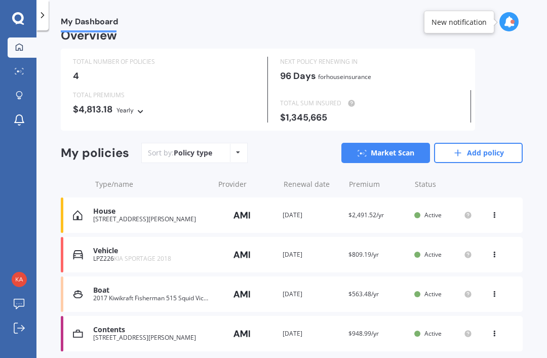
scroll to position [32, 0]
click at [17, 277] on img at bounding box center [19, 279] width 15 height 15
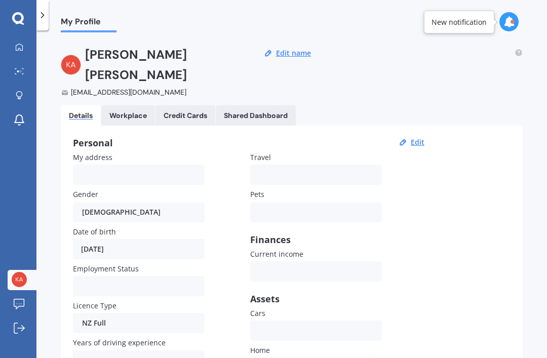
click at [16, 301] on icon at bounding box center [19, 304] width 11 height 11
click at [23, 42] on link "My Dashboard" at bounding box center [22, 47] width 29 height 20
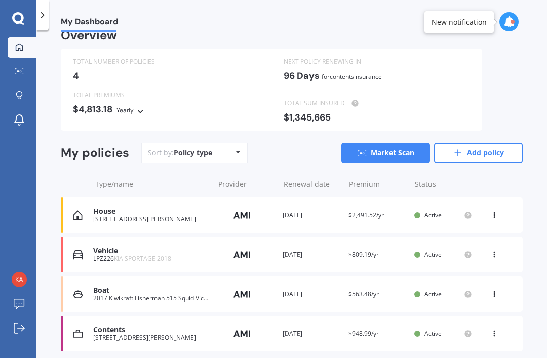
click at [15, 15] on icon at bounding box center [18, 18] width 12 height 12
click at [18, 74] on div at bounding box center [19, 72] width 15 height 8
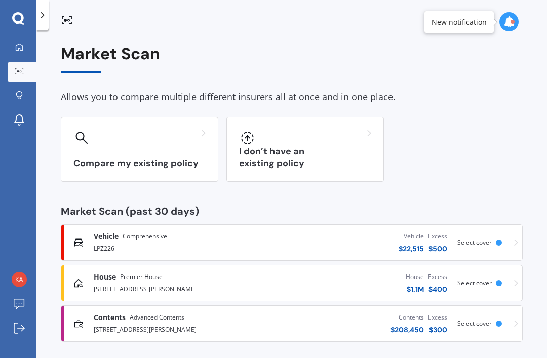
scroll to position [32, 0]
click at [14, 91] on div at bounding box center [19, 96] width 15 height 10
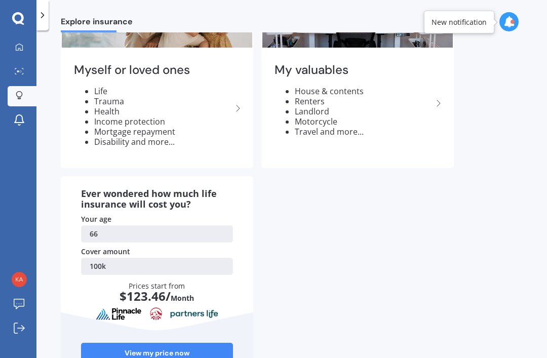
scroll to position [102, 0]
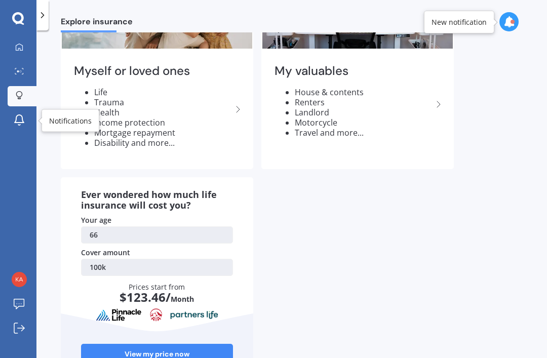
click at [16, 114] on icon at bounding box center [19, 120] width 12 height 12
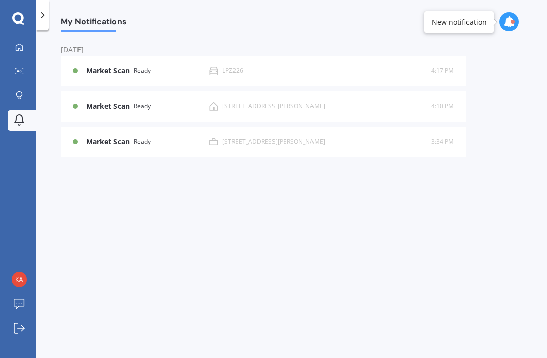
scroll to position [32, 0]
click at [23, 280] on img at bounding box center [19, 279] width 15 height 15
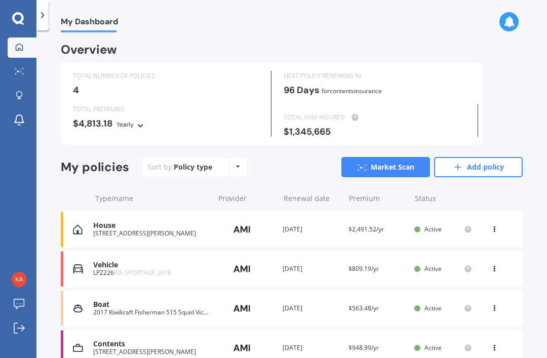
click at [20, 14] on icon at bounding box center [18, 18] width 12 height 12
click at [46, 20] on icon at bounding box center [42, 15] width 10 height 10
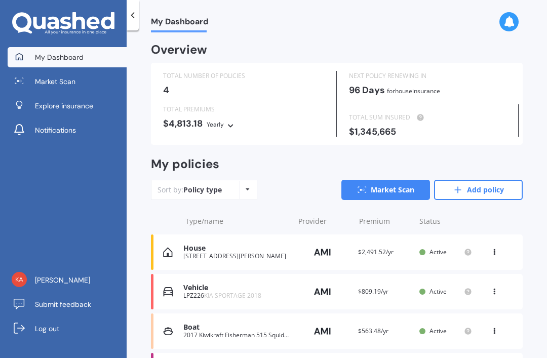
click at [510, 18] on icon at bounding box center [508, 21] width 11 height 11
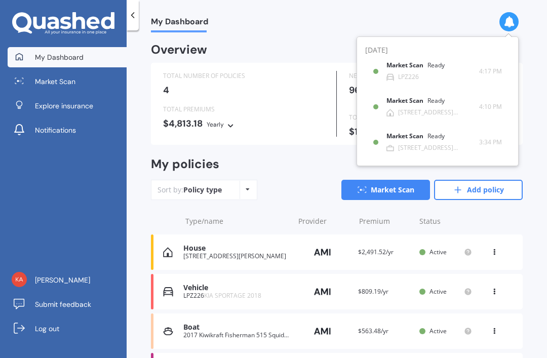
click at [539, 87] on div "My Dashboard Overview TOTAL NUMBER OF POLICIES 4 NEXT POLICY RENEWING IN 96 Day…" at bounding box center [337, 196] width 420 height 328
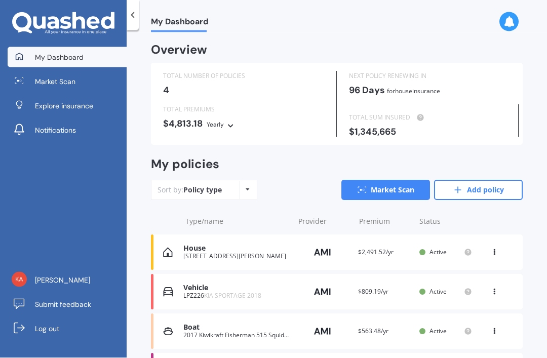
scroll to position [32, 0]
click at [46, 329] on span "Log out" at bounding box center [47, 328] width 24 height 10
